Goal: Find specific page/section: Find specific page/section

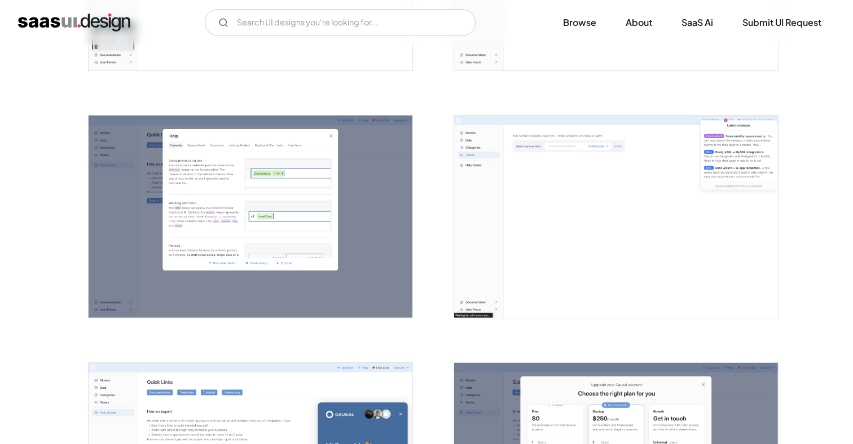
scroll to position [1804, 0]
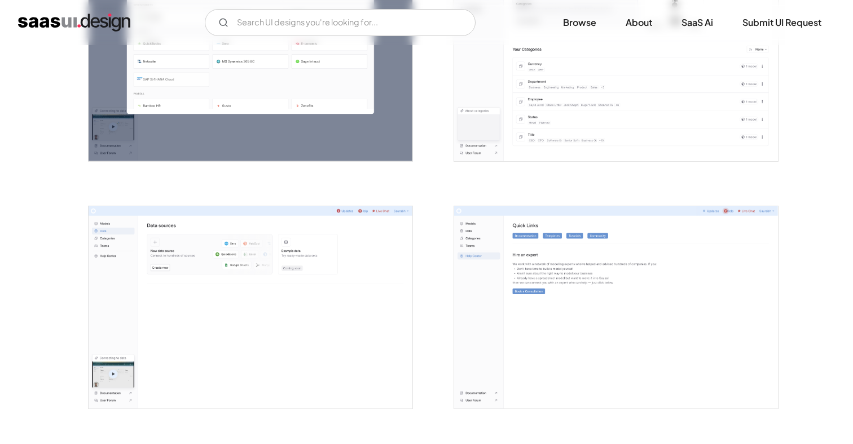
click at [105, 24] on img "home" at bounding box center [74, 23] width 112 height 18
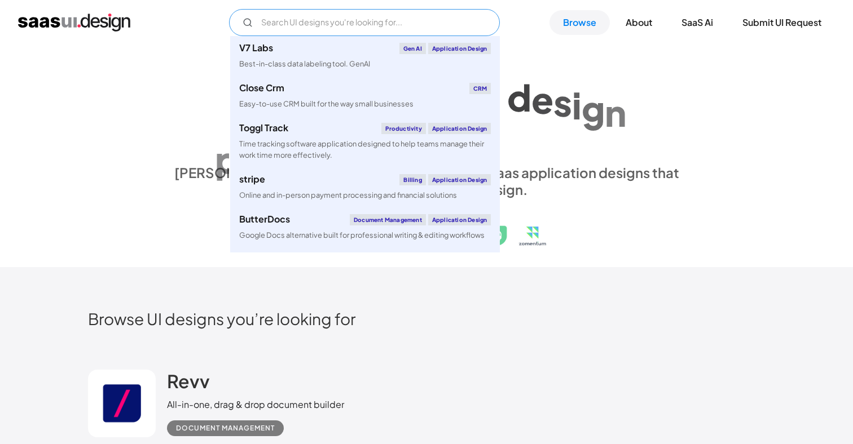
click at [260, 25] on input "Email Form" at bounding box center [364, 22] width 271 height 27
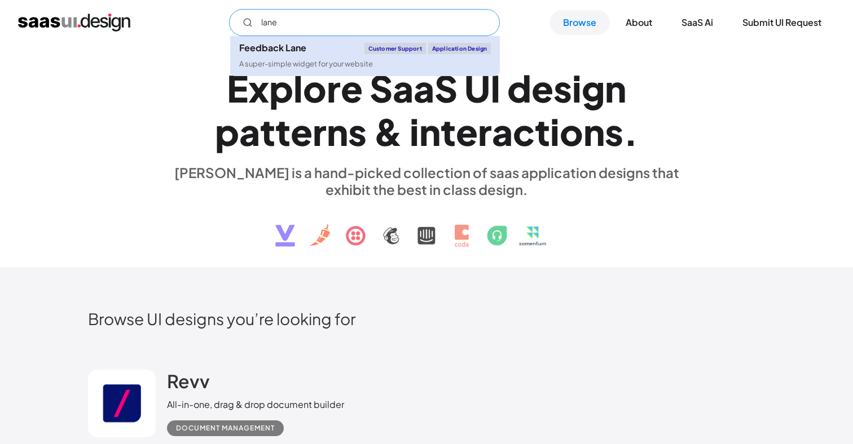
click at [255, 54] on div "Feedback Lane Customer Support Application Design" at bounding box center [365, 48] width 252 height 11
type input "lane"
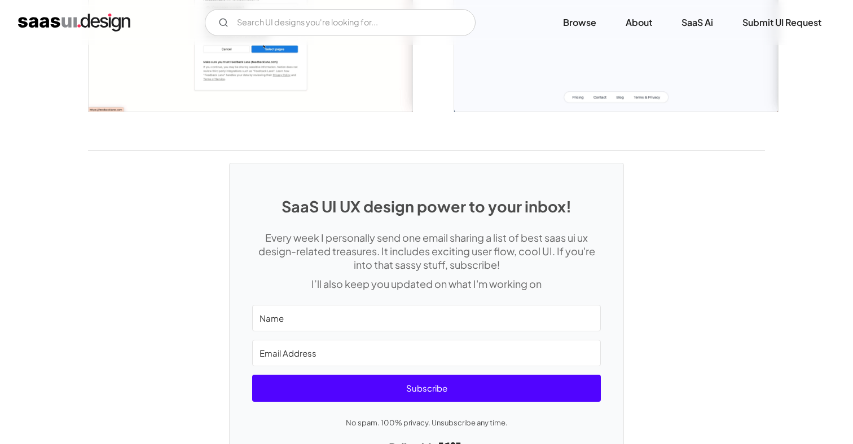
scroll to position [1517, 0]
